Goal: Entertainment & Leisure: Consume media (video, audio)

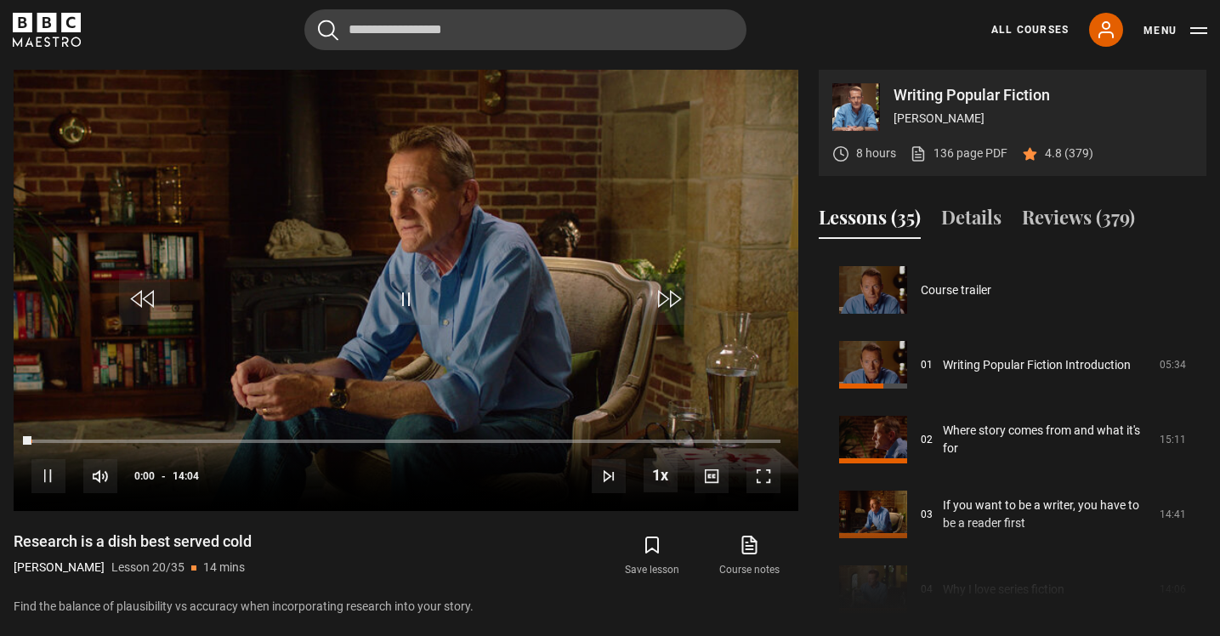
scroll to position [1421, 0]
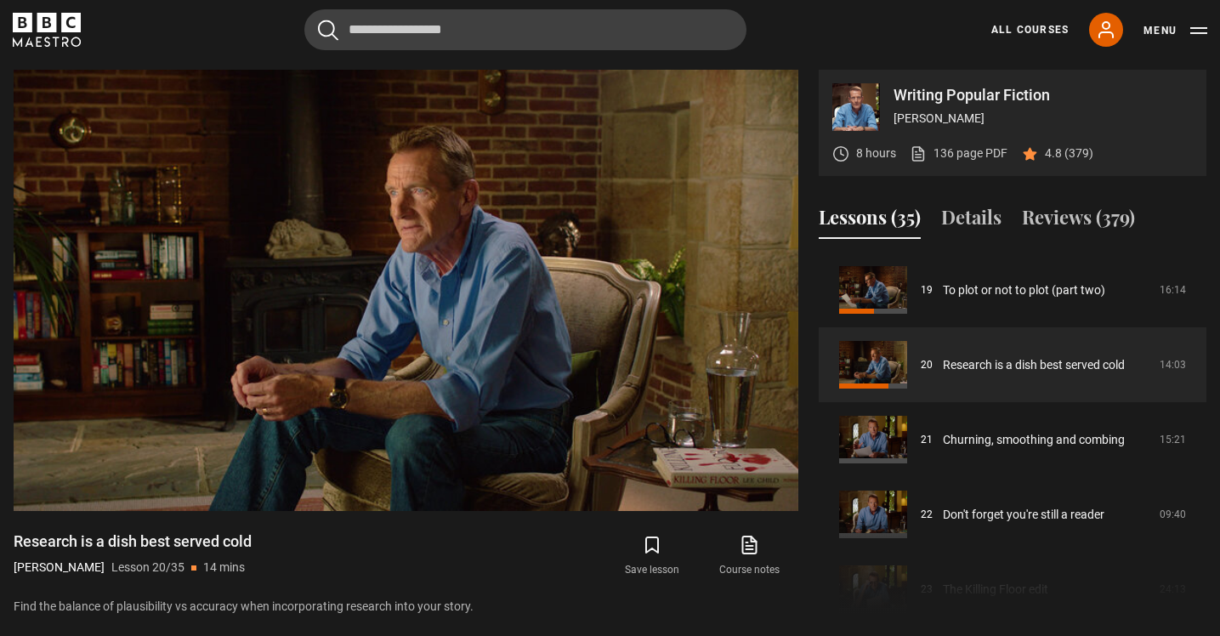
click at [408, 299] on span "Video Player" at bounding box center [405, 299] width 51 height 51
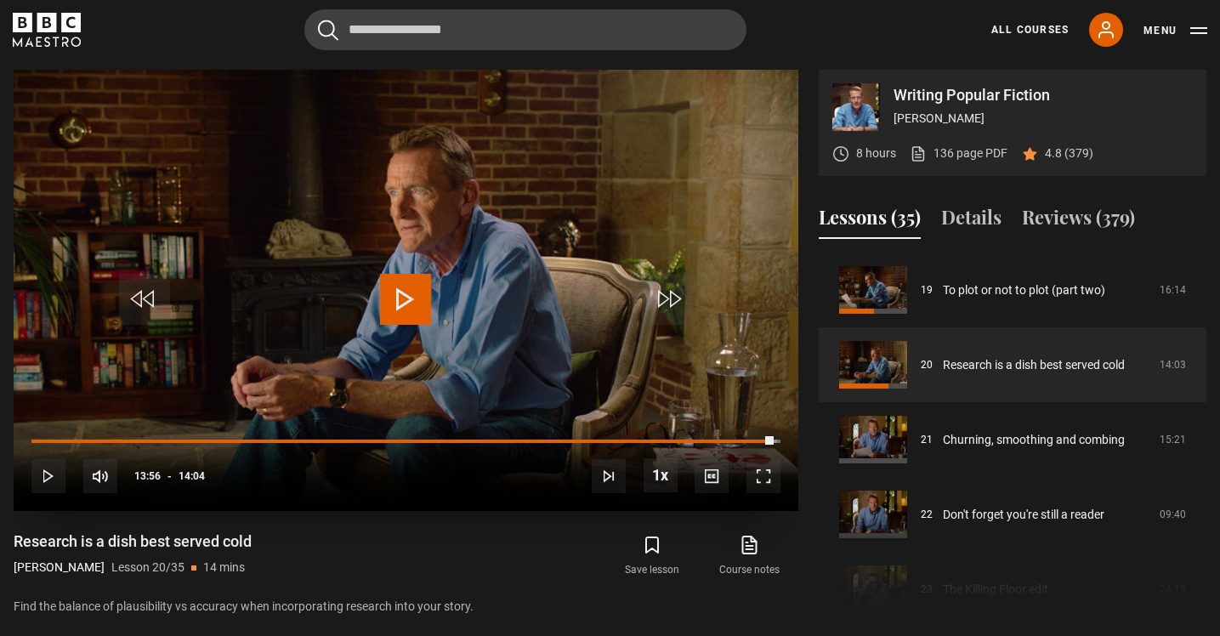
drag, startPoint x: 408, startPoint y: 280, endPoint x: 394, endPoint y: 278, distance: 13.7
click at [408, 278] on span "Video Player" at bounding box center [405, 299] width 51 height 51
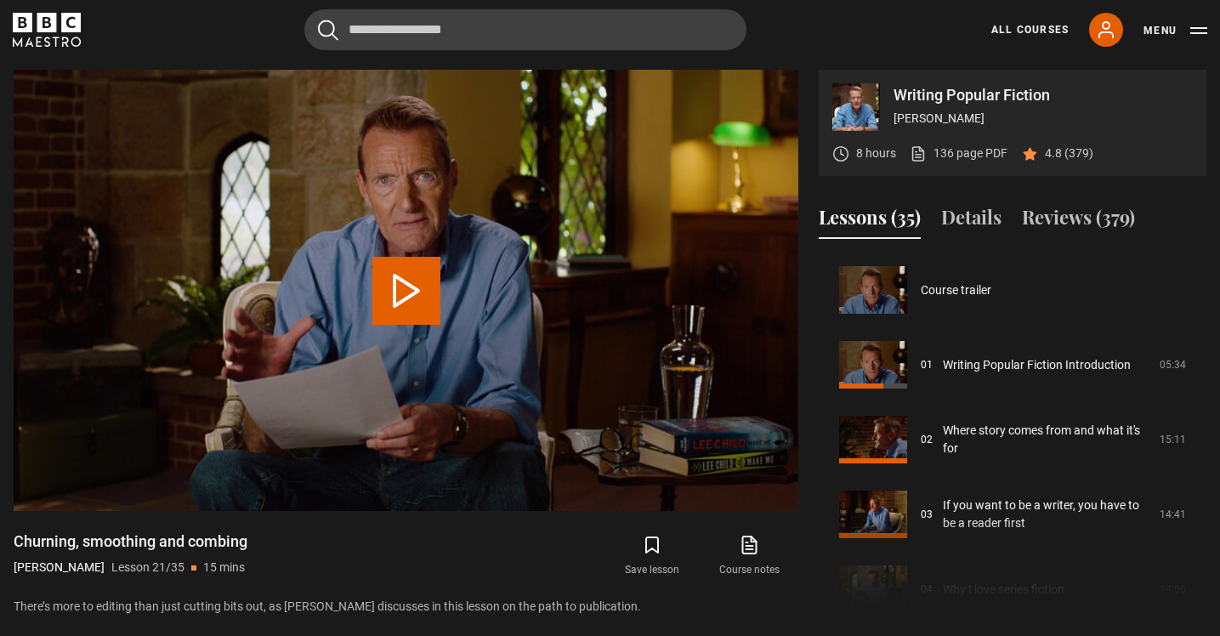
scroll to position [1496, 0]
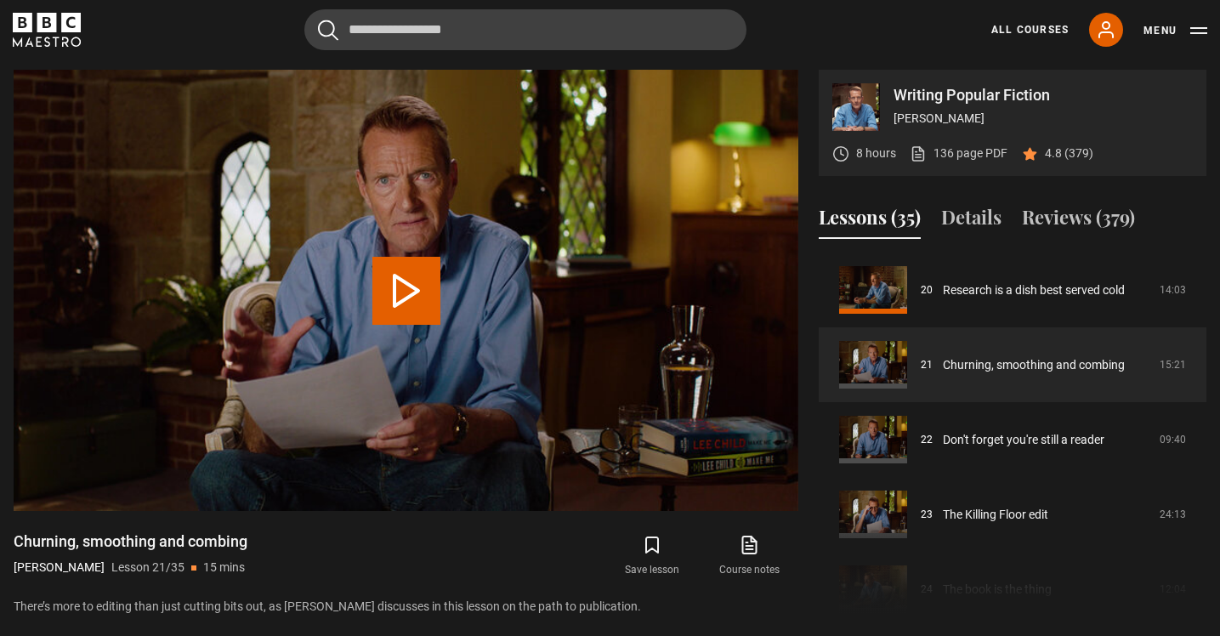
click at [406, 314] on button "Play Lesson Churning, smoothing and combing" at bounding box center [406, 291] width 68 height 68
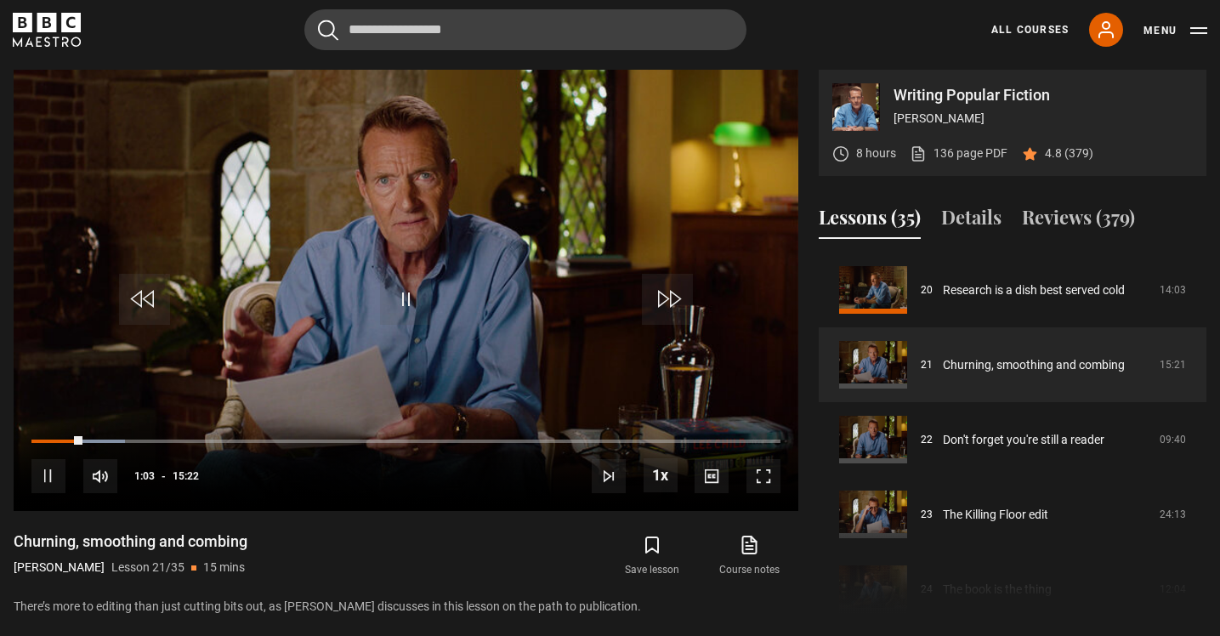
click at [406, 314] on span "Video Player" at bounding box center [405, 299] width 51 height 51
drag, startPoint x: 0, startPoint y: 0, endPoint x: 406, endPoint y: 314, distance: 513.8
click at [406, 314] on span "Video Player" at bounding box center [405, 299] width 51 height 51
click at [404, 314] on span "Video Player" at bounding box center [405, 299] width 51 height 51
click at [404, 312] on span "Video Player" at bounding box center [405, 299] width 51 height 51
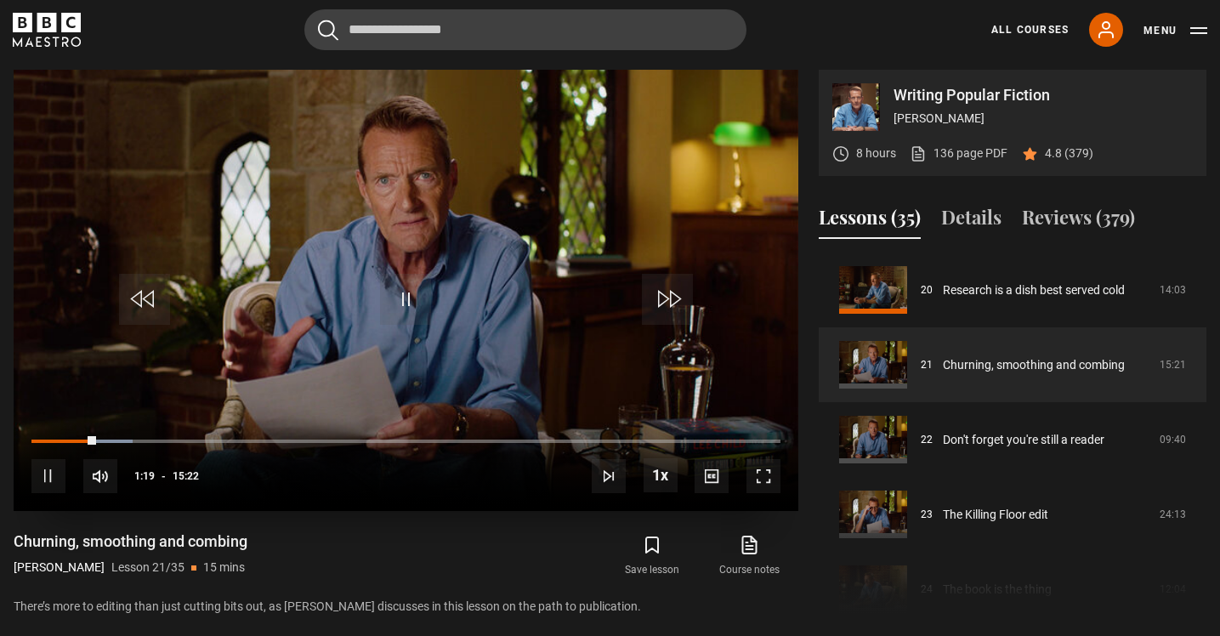
click at [405, 312] on span "Video Player" at bounding box center [405, 299] width 51 height 51
click at [451, 329] on video "Video Player" at bounding box center [406, 290] width 785 height 441
click at [365, 313] on video "Video Player" at bounding box center [406, 290] width 785 height 441
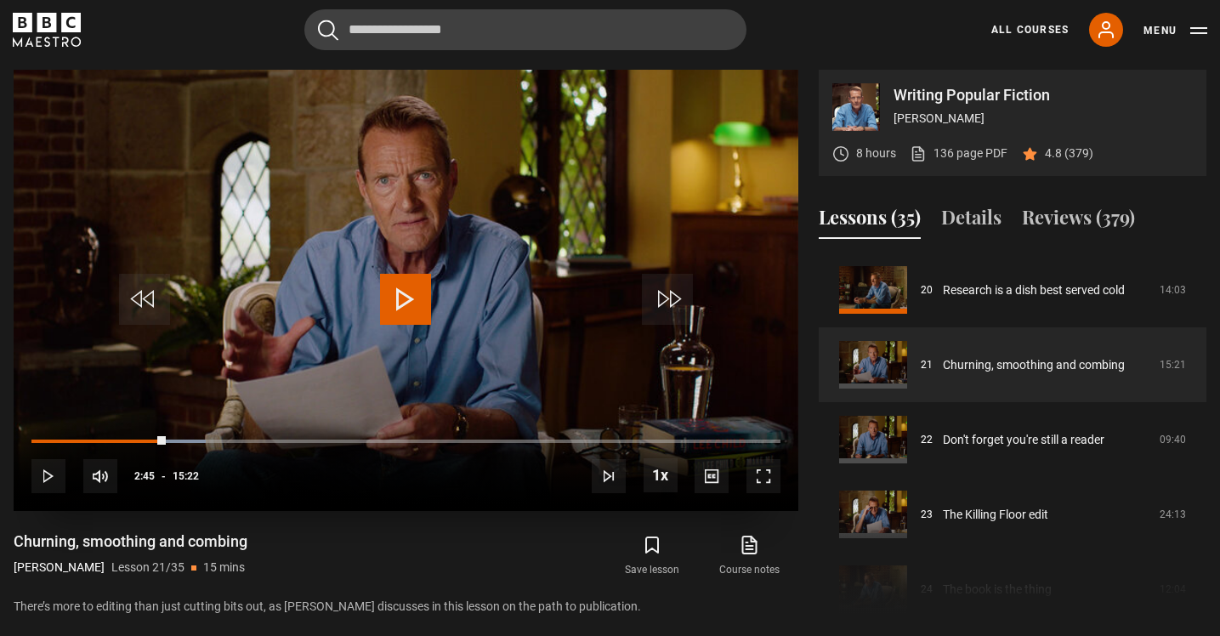
click at [365, 313] on video "Video Player" at bounding box center [406, 290] width 785 height 441
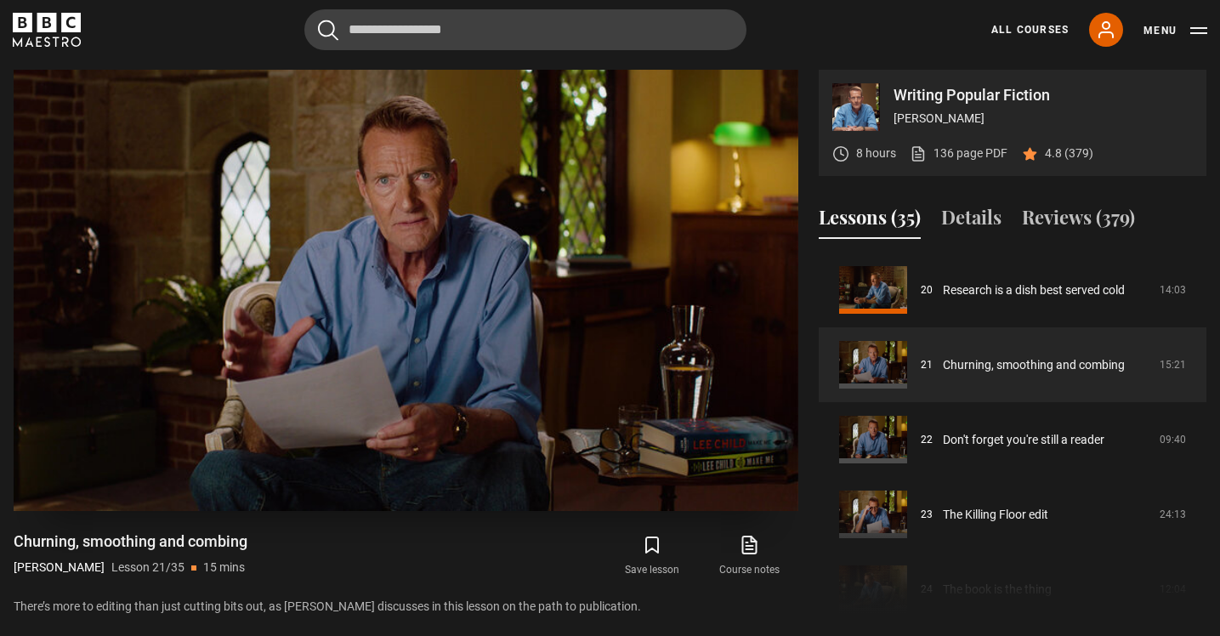
click at [365, 313] on video "Video Player" at bounding box center [406, 290] width 785 height 441
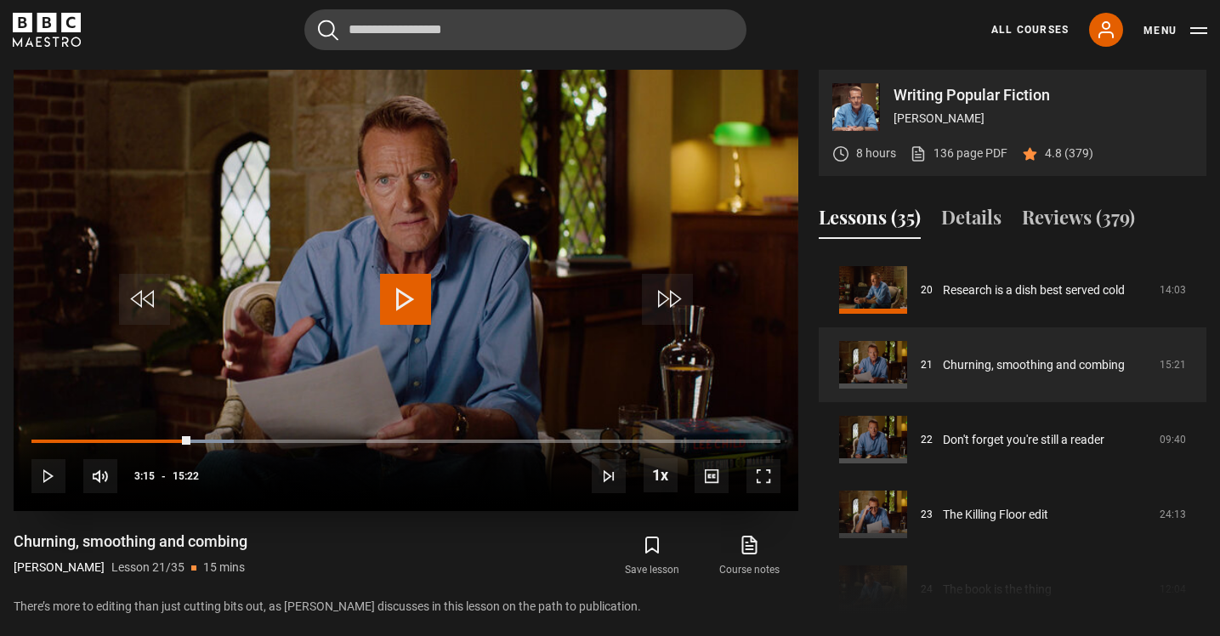
click at [365, 309] on video "Video Player" at bounding box center [406, 290] width 785 height 441
click at [470, 258] on video "Video Player" at bounding box center [406, 290] width 785 height 441
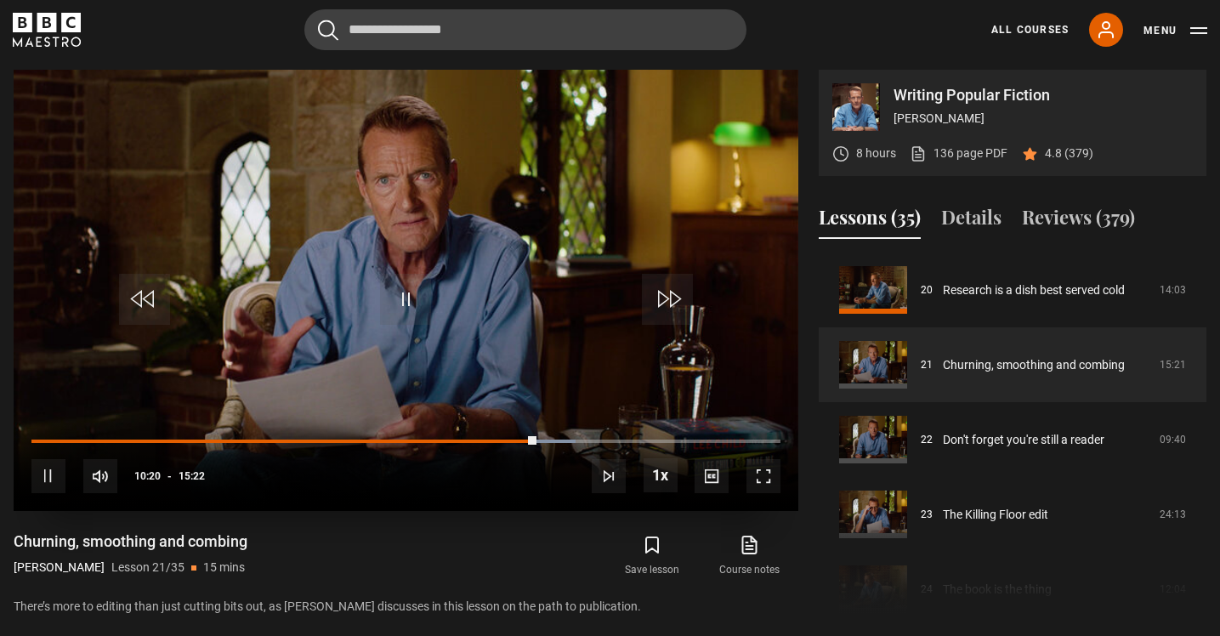
click at [409, 302] on span "Video Player" at bounding box center [405, 299] width 51 height 51
